Goal: Transaction & Acquisition: Download file/media

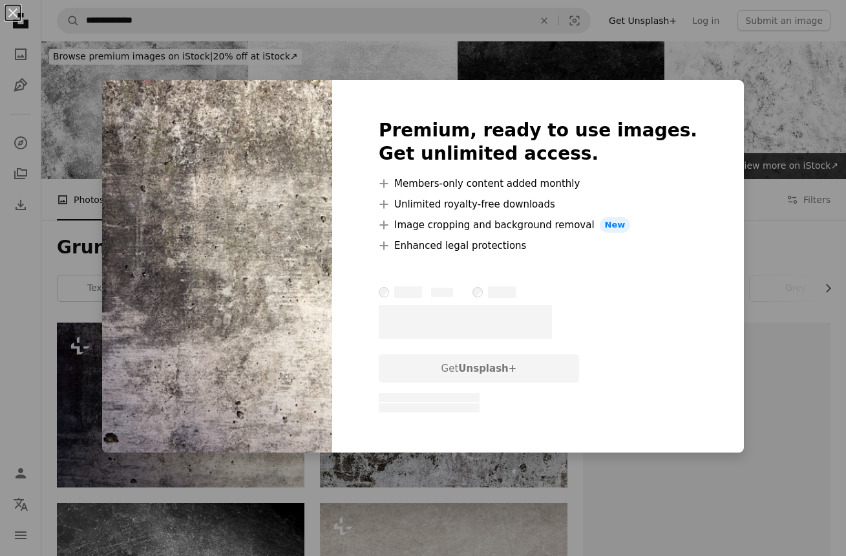
scroll to position [191, 0]
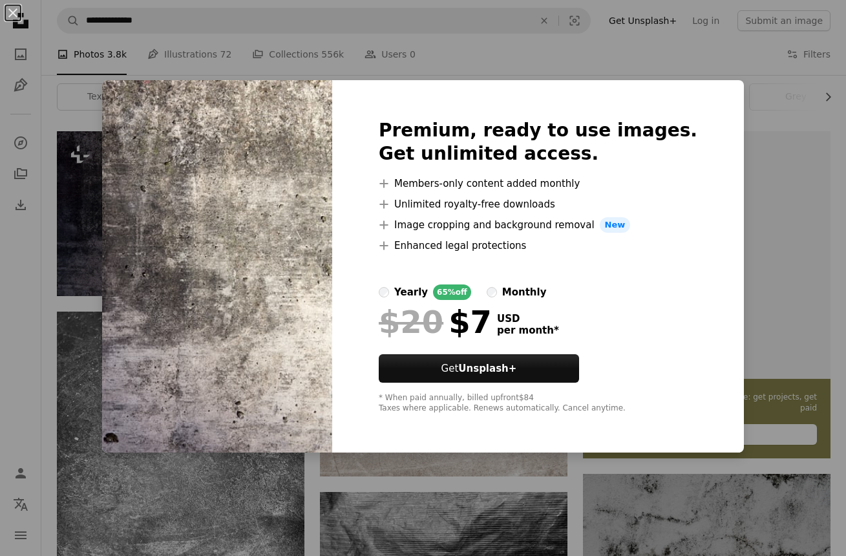
click at [56, 119] on div "An X shape Premium, ready to use images. Get unlimited access. A plus sign Memb…" at bounding box center [423, 278] width 846 height 556
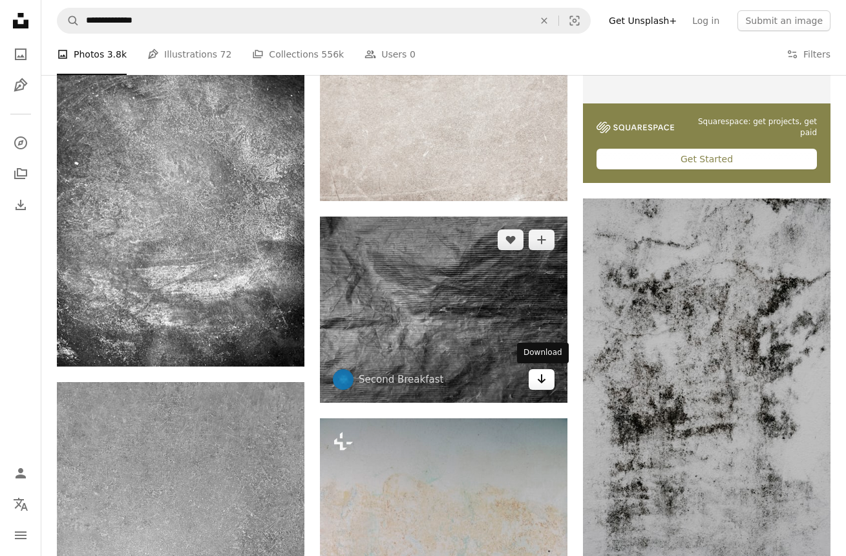
scroll to position [562, 0]
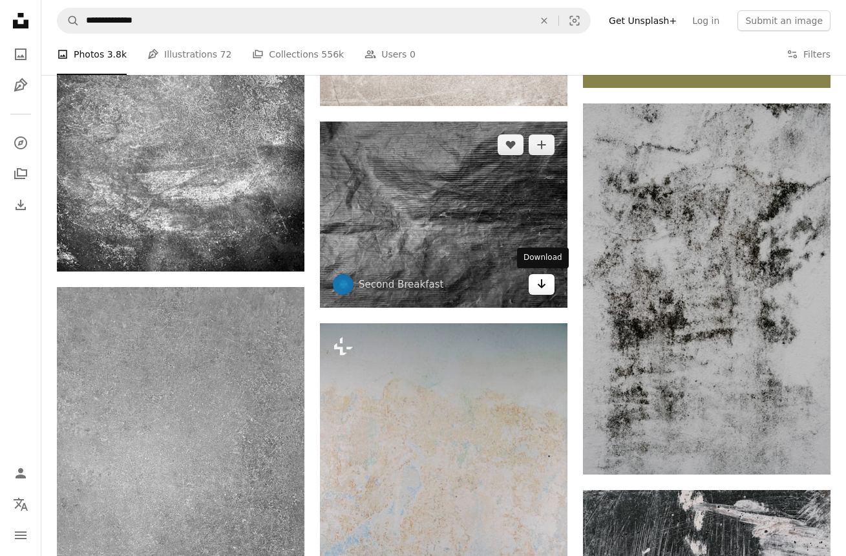
click at [546, 289] on icon "Arrow pointing down" at bounding box center [542, 284] width 10 height 16
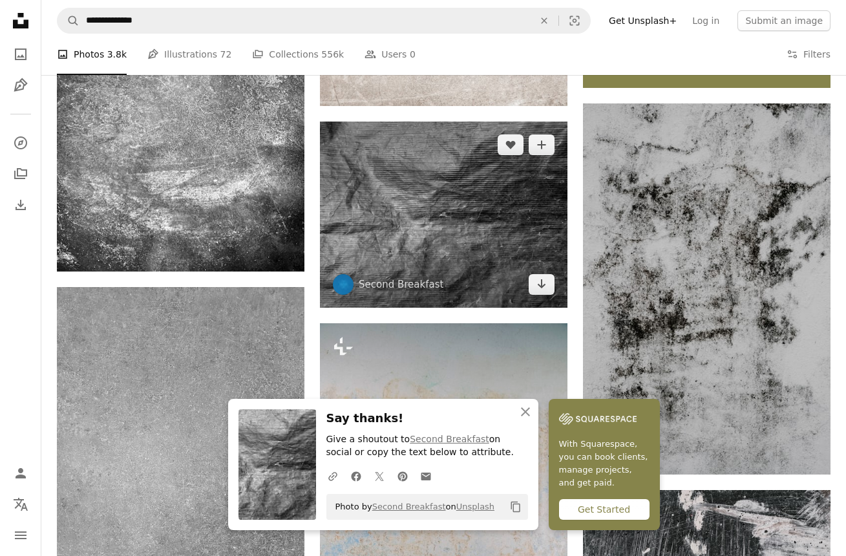
scroll to position [822, 0]
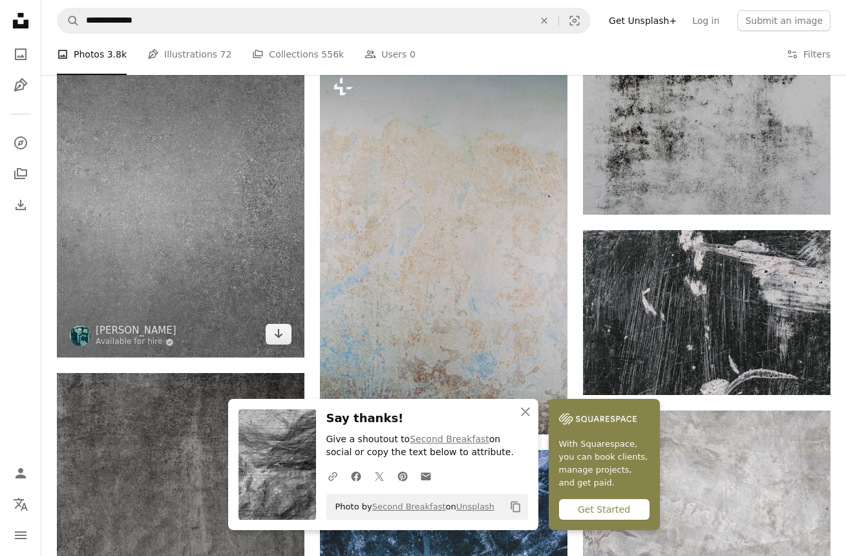
click at [247, 248] on img at bounding box center [181, 192] width 248 height 330
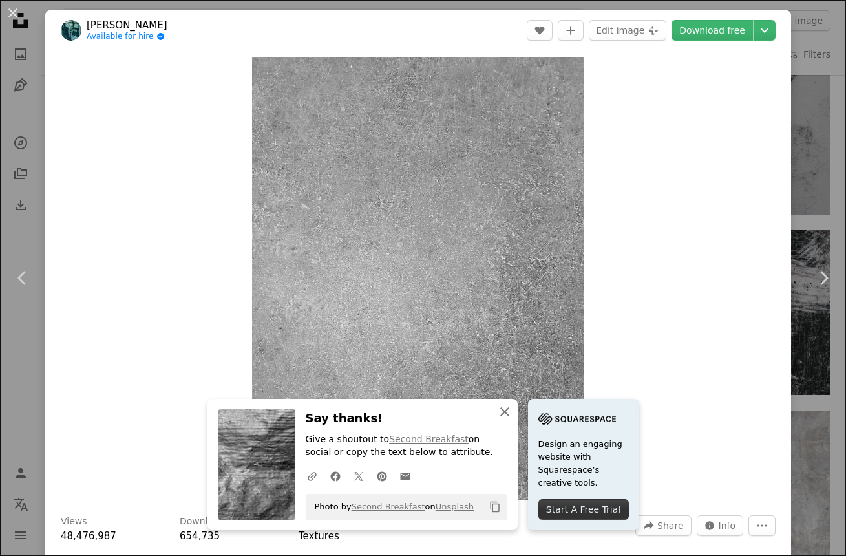
click at [504, 415] on icon "button" at bounding box center [504, 411] width 9 height 9
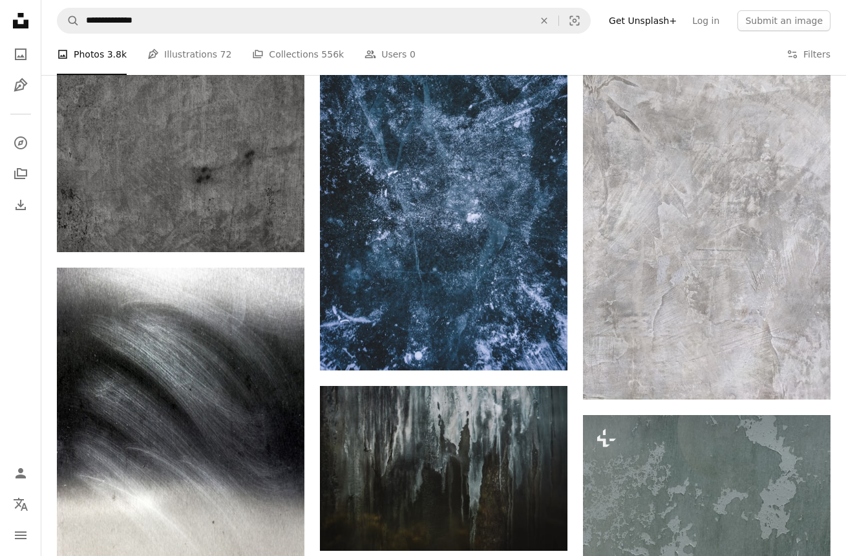
scroll to position [1453, 0]
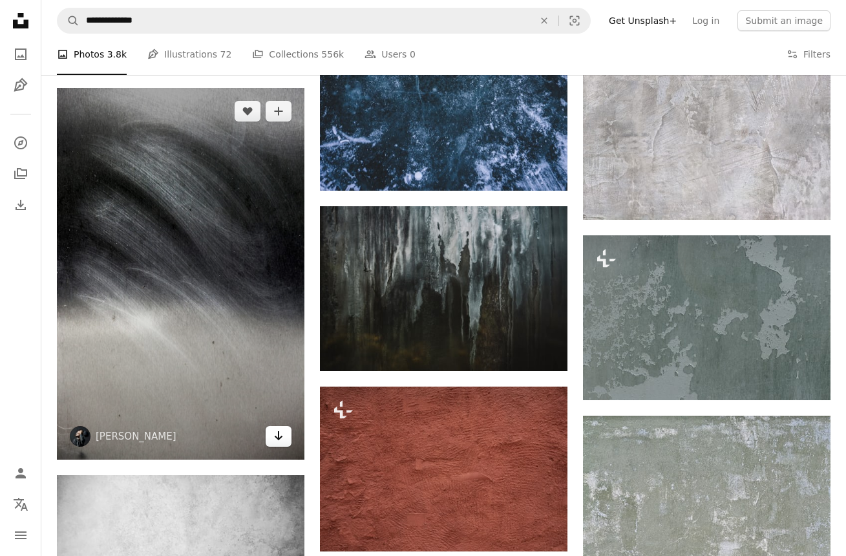
click at [281, 440] on icon "Arrow pointing down" at bounding box center [278, 436] width 10 height 16
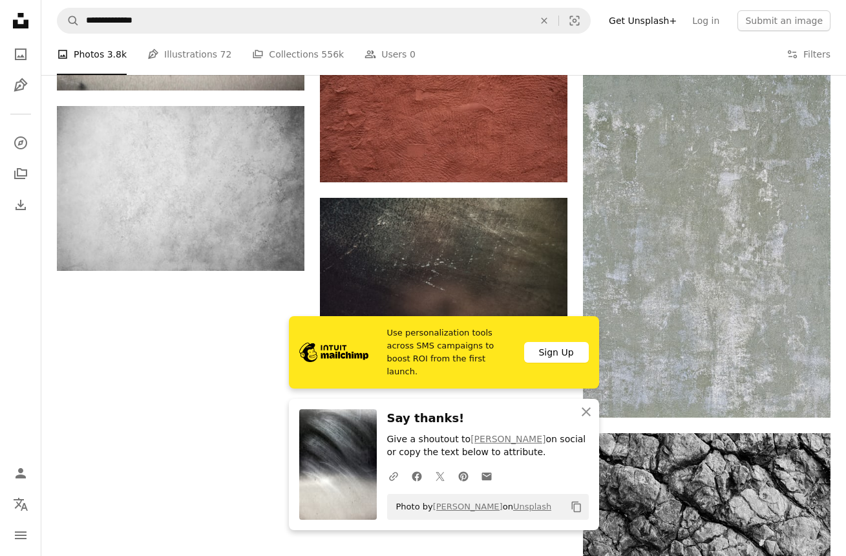
scroll to position [1846, 0]
